Goal: Task Accomplishment & Management: Use online tool/utility

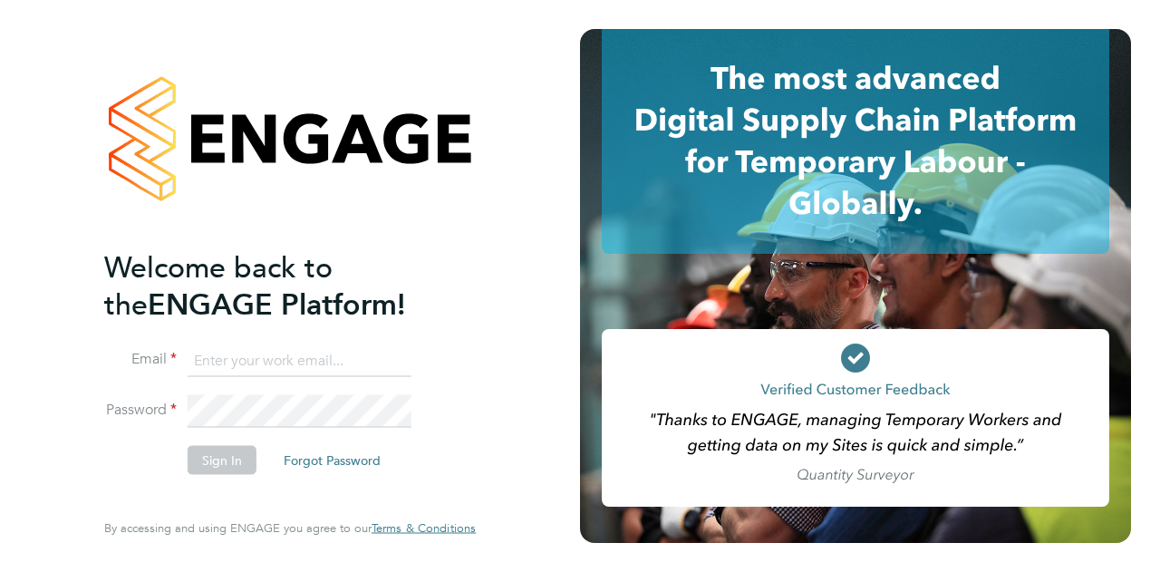
type input "[PERSON_NAME][EMAIL_ADDRESS][PERSON_NAME][PERSON_NAME][DOMAIN_NAME]"
click at [225, 461] on button "Sign In" at bounding box center [222, 459] width 69 height 29
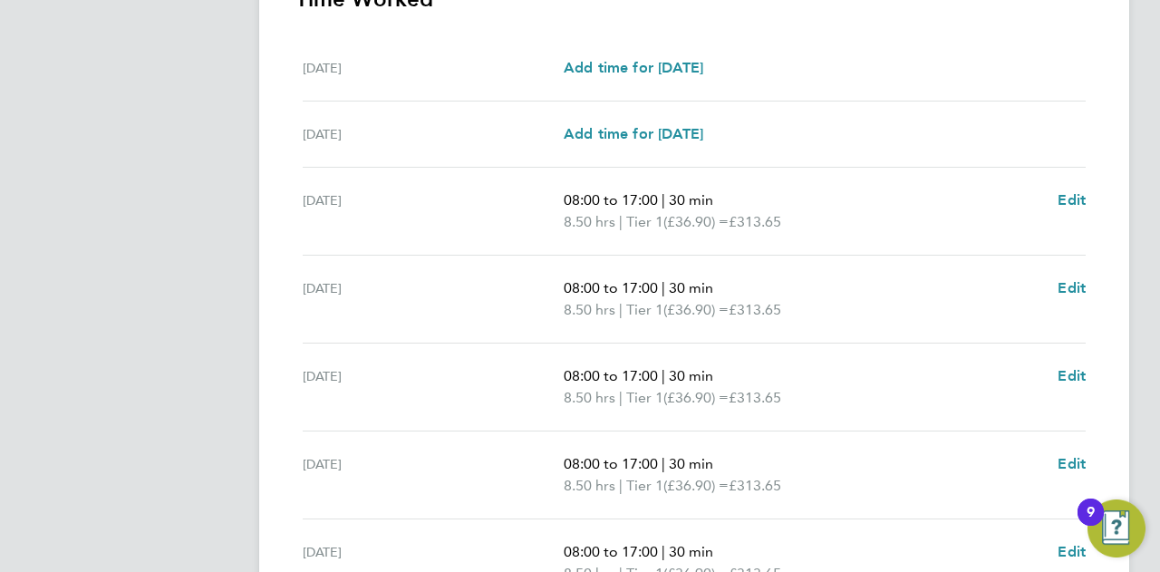
scroll to position [749, 0]
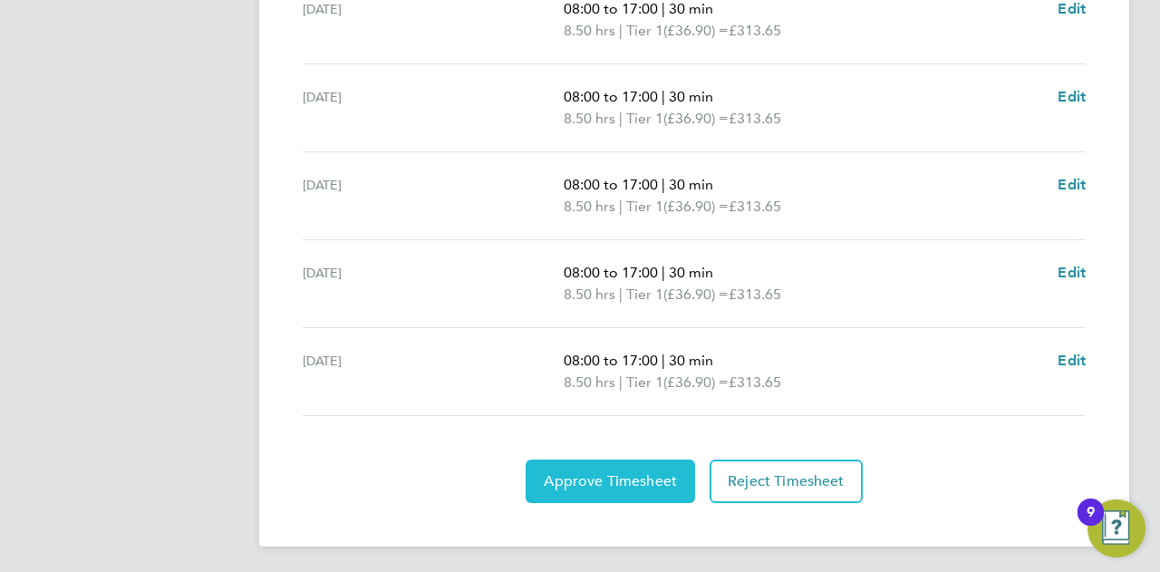
click at [601, 474] on span "Approve Timesheet" at bounding box center [610, 481] width 133 height 18
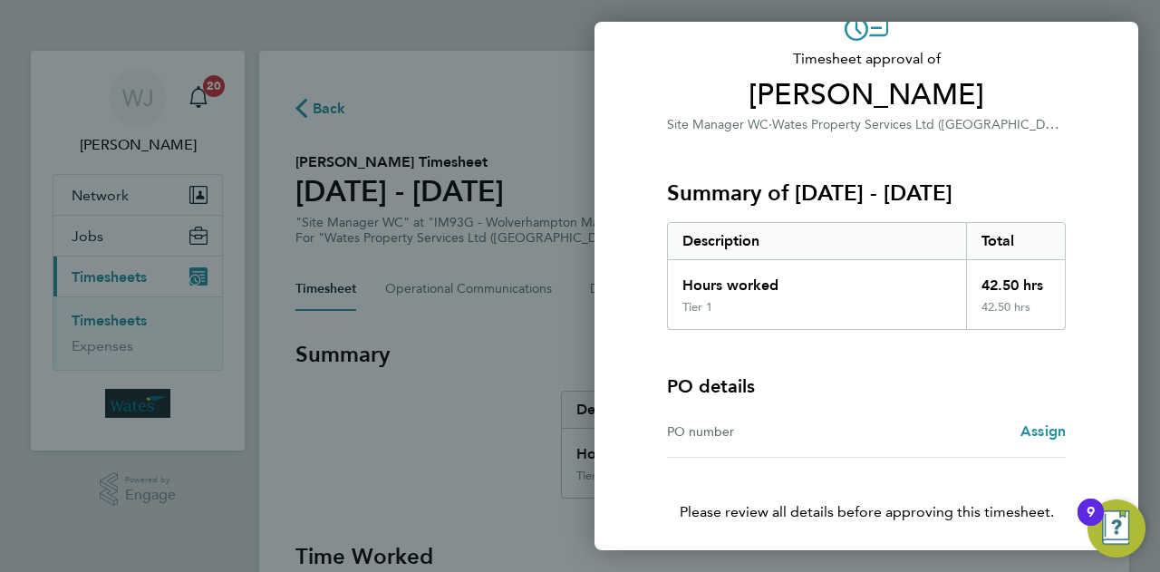
scroll to position [169, 0]
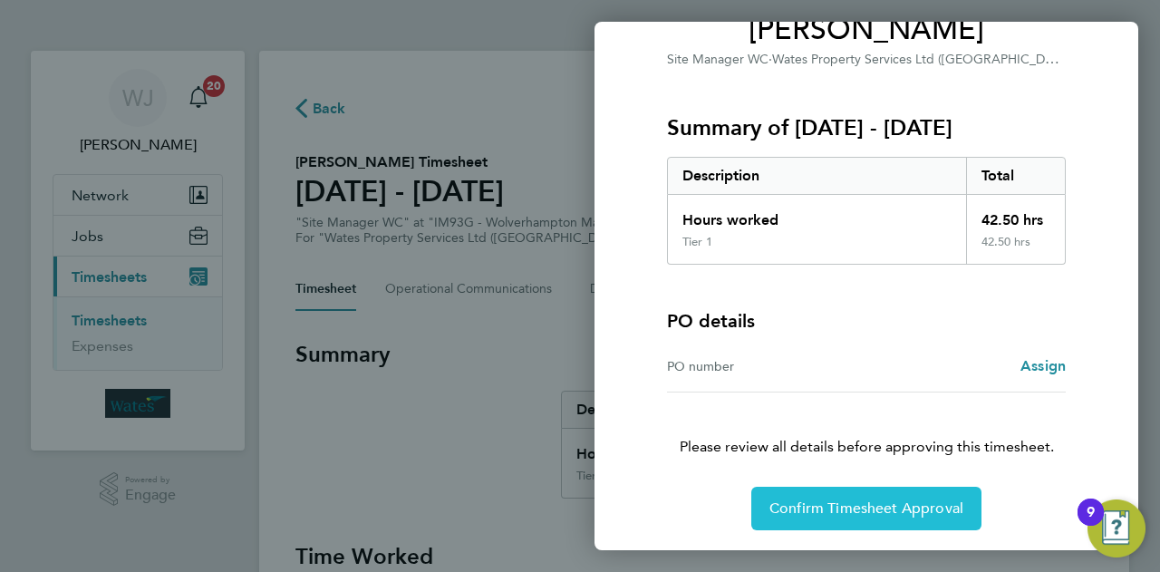
click at [855, 507] on span "Confirm Timesheet Approval" at bounding box center [866, 508] width 194 height 18
